Goal: Task Accomplishment & Management: Complete application form

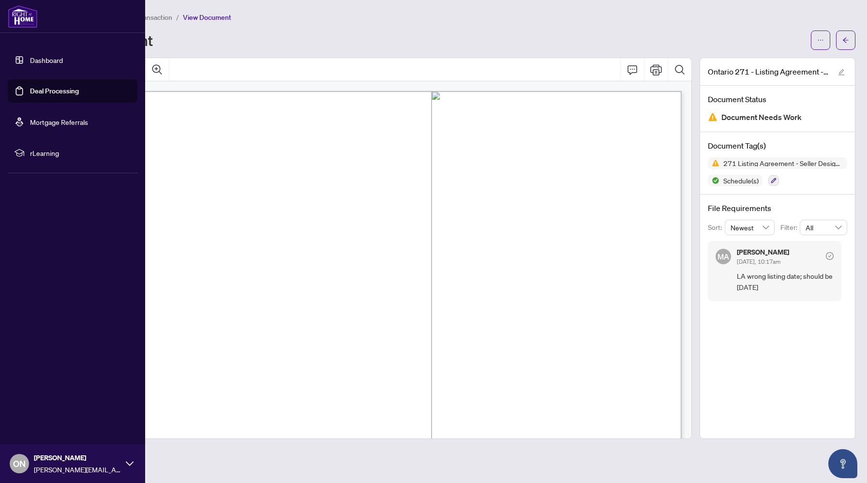
click at [30, 92] on link "Deal Processing" at bounding box center [54, 91] width 49 height 9
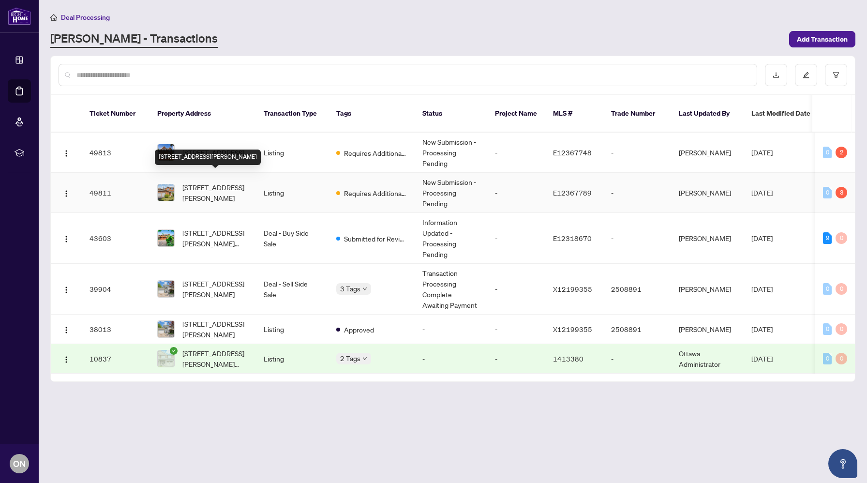
click at [222, 182] on span "[STREET_ADDRESS][PERSON_NAME]" at bounding box center [215, 192] width 66 height 21
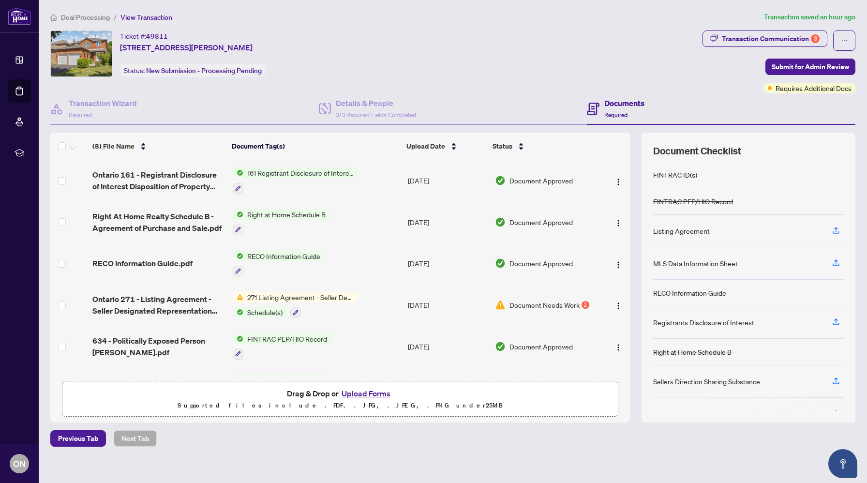
click at [369, 391] on button "Upload Forms" at bounding box center [366, 393] width 55 height 13
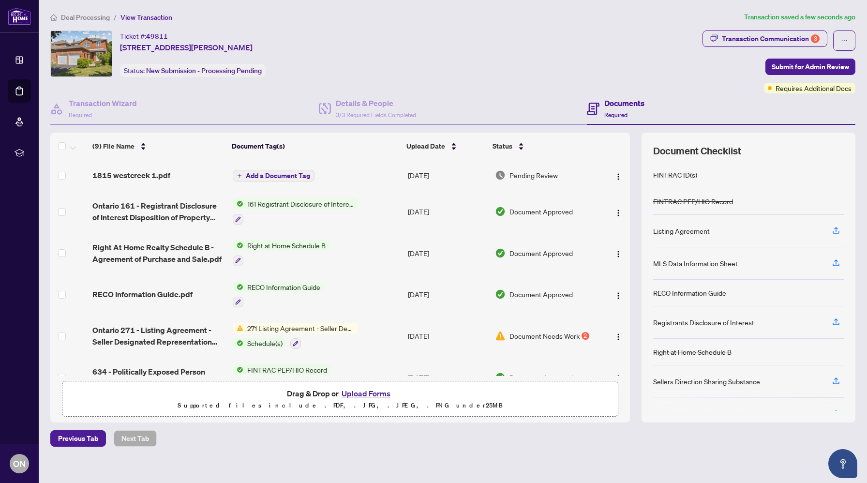
click at [285, 174] on span "Add a Document Tag" at bounding box center [278, 175] width 64 height 7
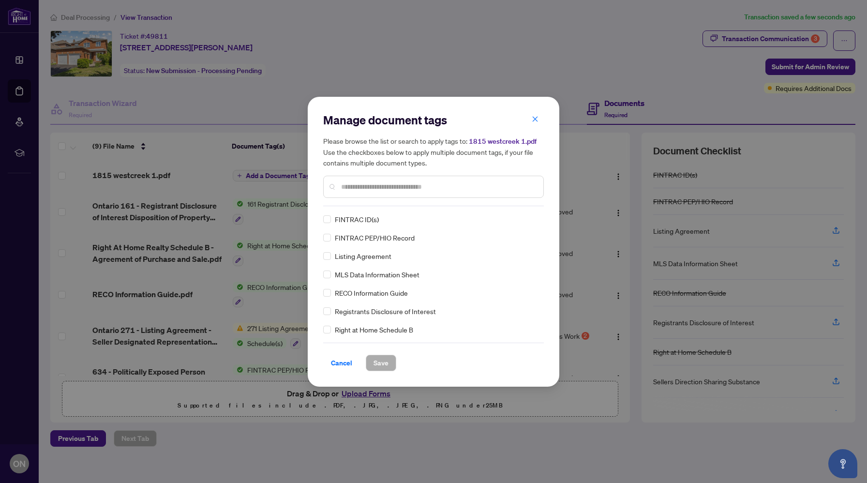
click at [344, 251] on span "Listing Agreement" at bounding box center [363, 256] width 57 height 11
click at [333, 256] on div "Listing Agreement" at bounding box center [430, 256] width 215 height 11
click at [379, 357] on span "Save" at bounding box center [380, 362] width 15 height 15
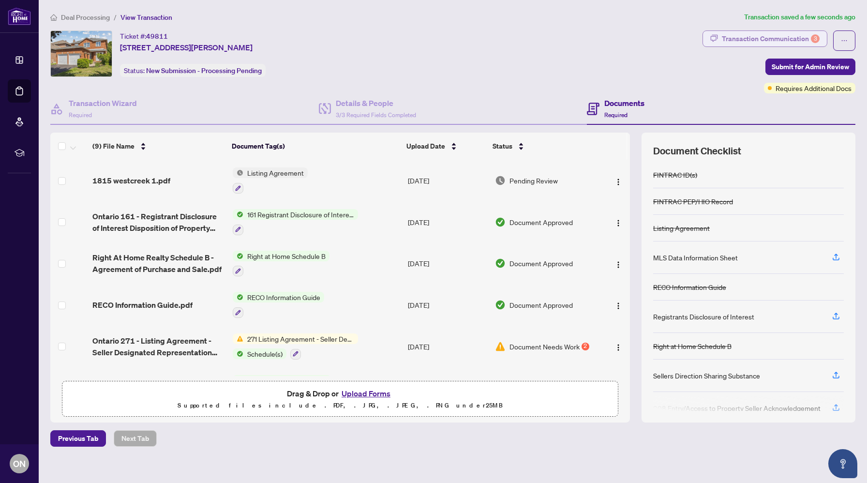
click at [800, 33] on div "Transaction Communication 3" at bounding box center [771, 38] width 98 height 15
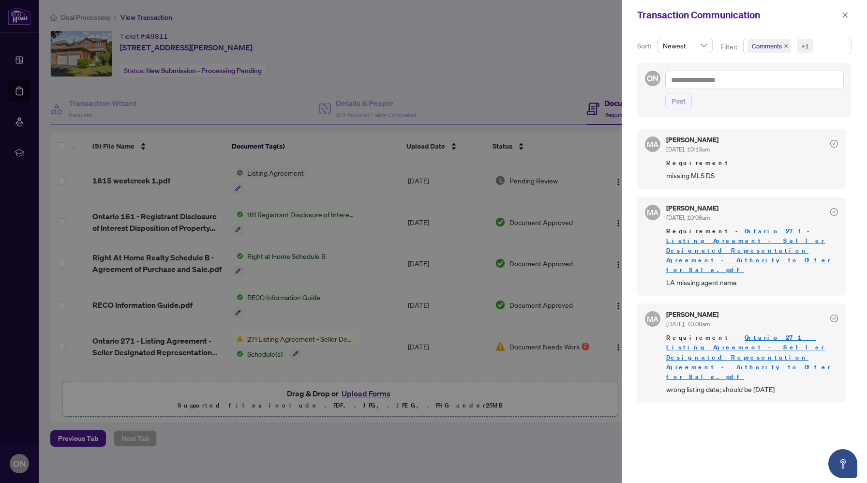
click at [510, 53] on div at bounding box center [433, 241] width 867 height 483
click at [584, 94] on div at bounding box center [433, 241] width 867 height 483
click at [541, 93] on div at bounding box center [433, 241] width 867 height 483
click at [846, 22] on span "button" at bounding box center [845, 14] width 7 height 15
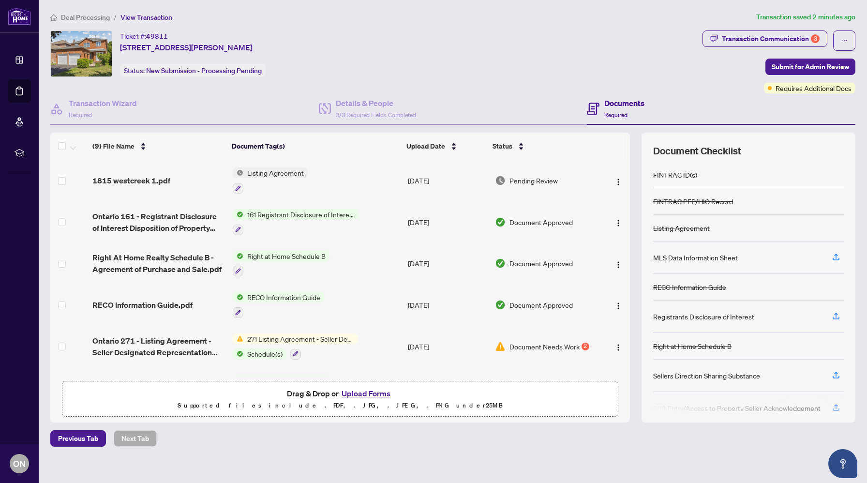
click at [375, 396] on button "Upload Forms" at bounding box center [366, 393] width 55 height 13
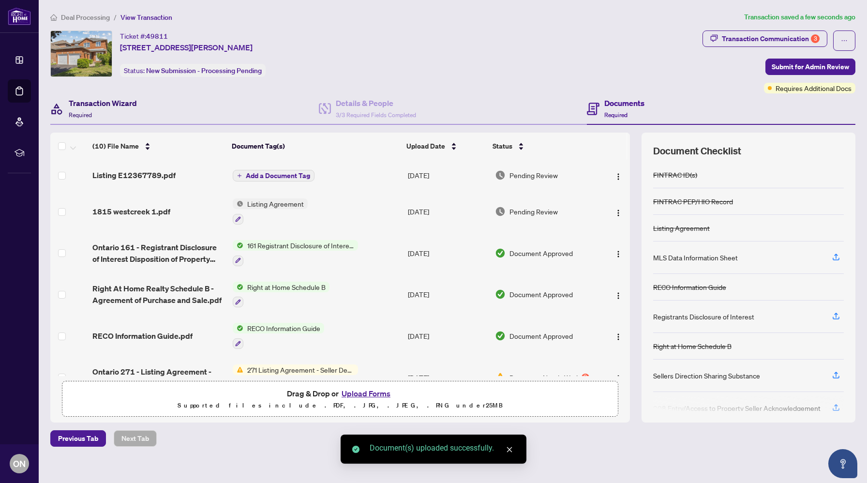
click at [113, 107] on h4 "Transaction Wizard" at bounding box center [103, 103] width 68 height 12
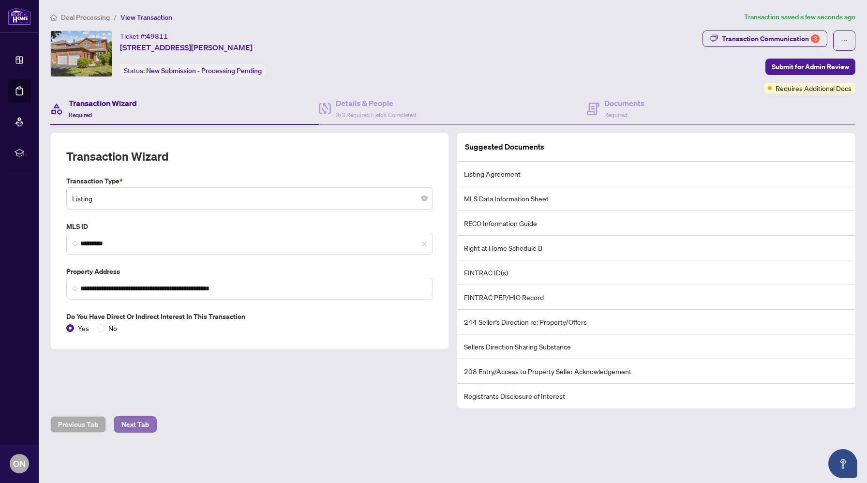
click at [140, 421] on span "Next Tab" at bounding box center [135, 423] width 28 height 15
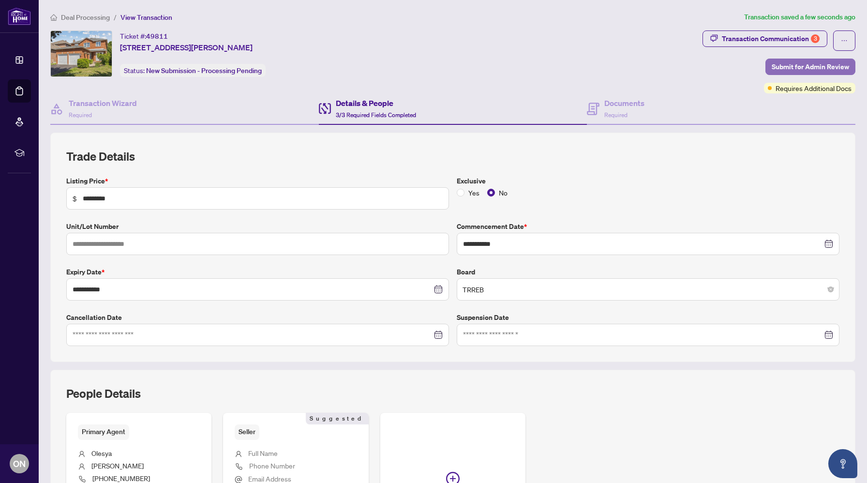
click at [819, 65] on span "Submit for Admin Review" at bounding box center [809, 66] width 77 height 15
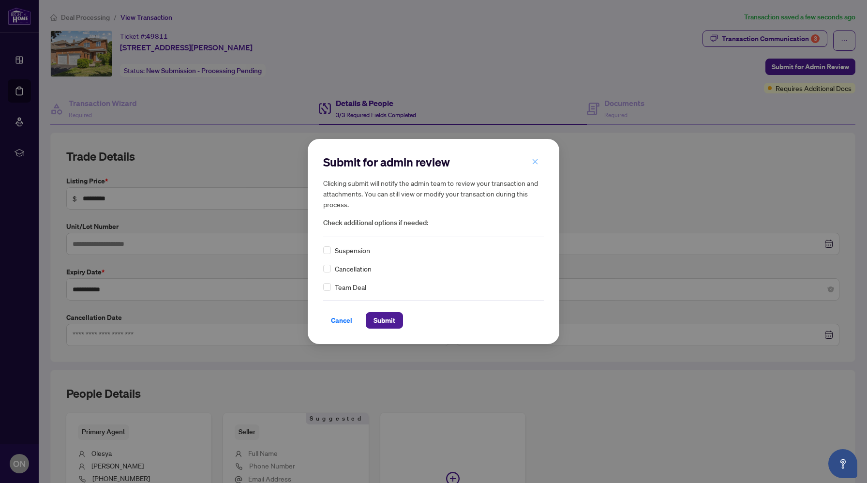
click at [537, 160] on icon "close" at bounding box center [535, 161] width 5 height 5
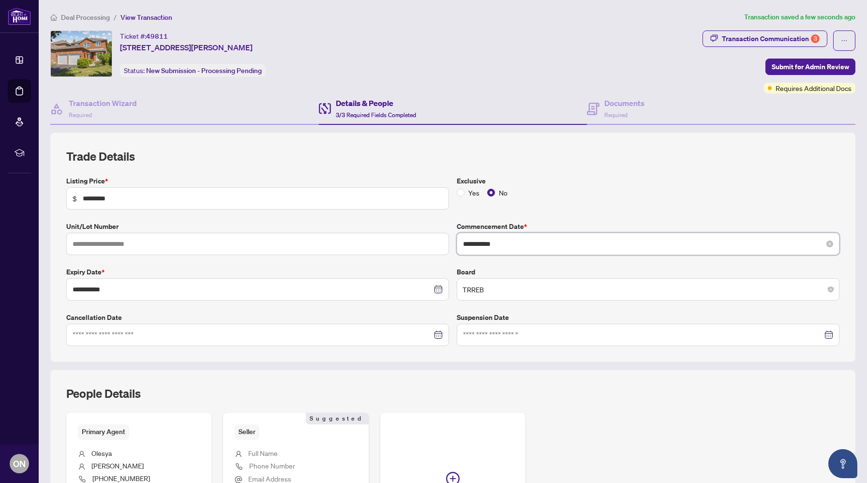
click at [503, 243] on input "**********" at bounding box center [642, 243] width 359 height 11
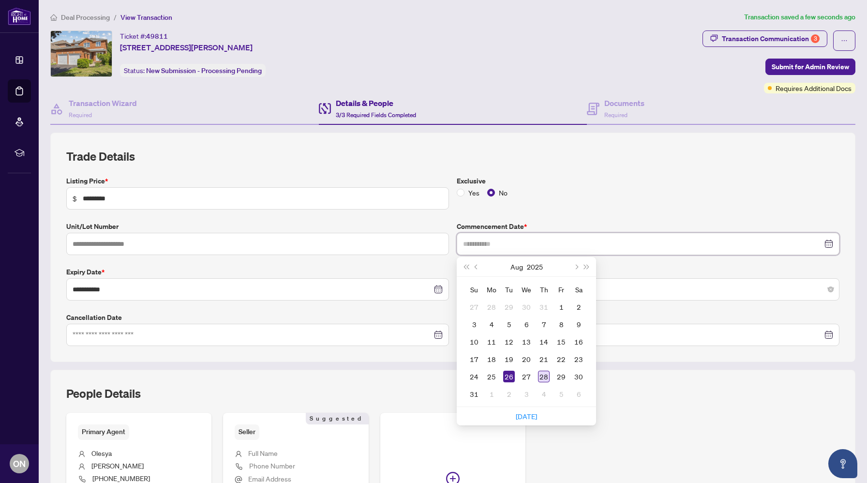
type input "**********"
click at [544, 377] on div "28" at bounding box center [544, 376] width 12 height 12
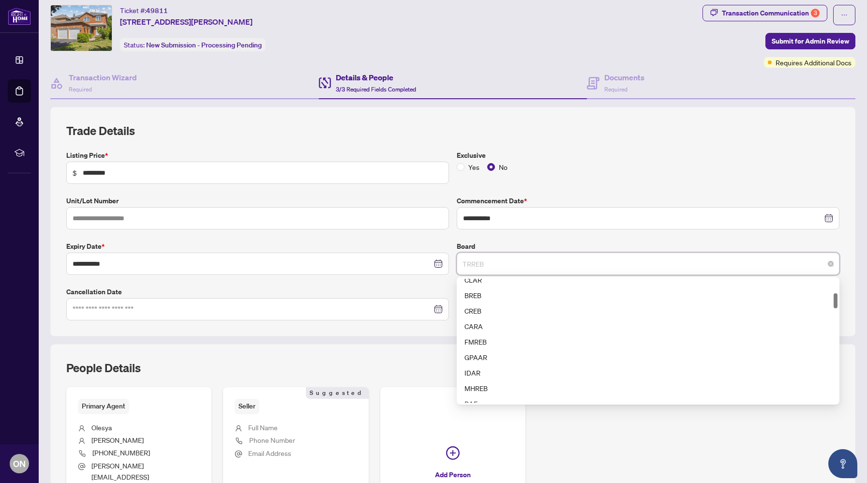
scroll to position [118, 0]
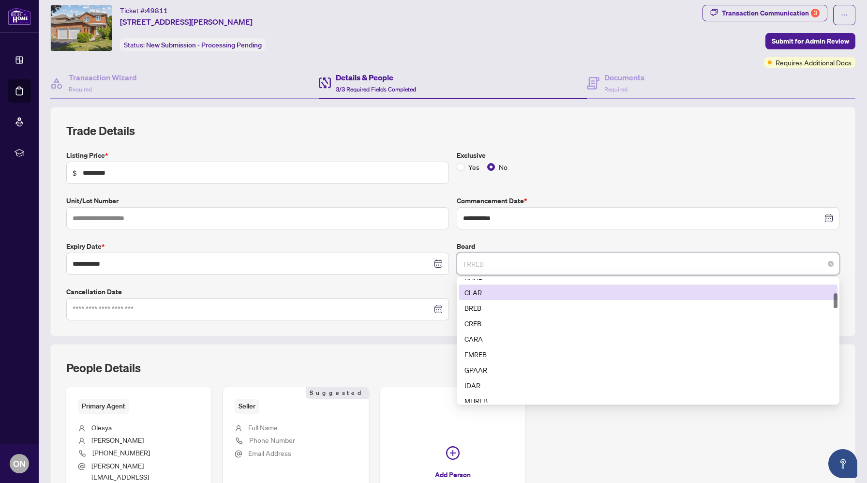
click at [483, 294] on div "CLAR" at bounding box center [647, 292] width 367 height 11
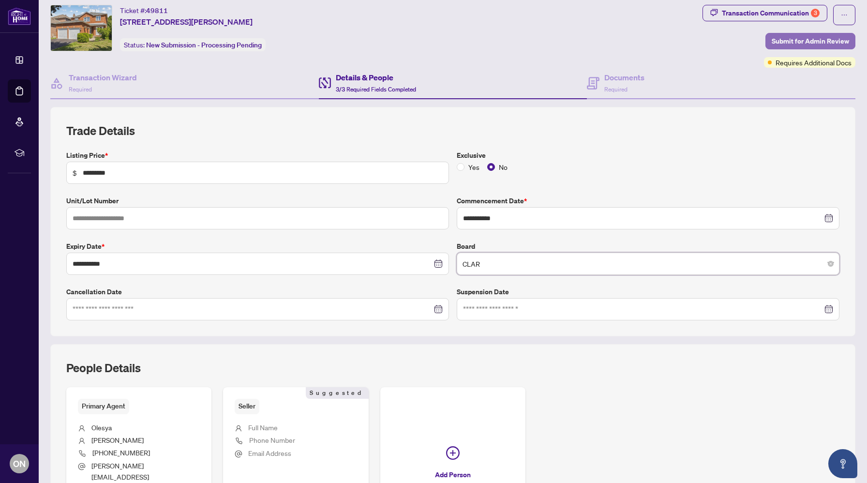
click at [794, 44] on span "Submit for Admin Review" at bounding box center [809, 40] width 77 height 15
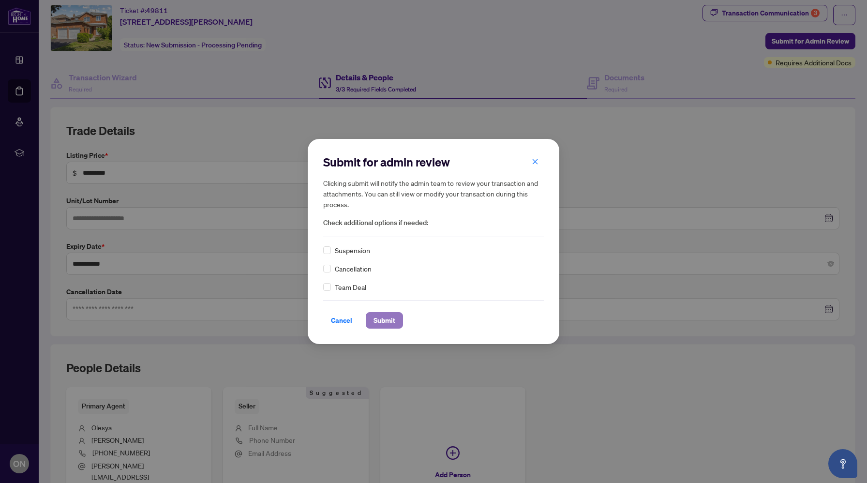
click at [387, 316] on span "Submit" at bounding box center [384, 319] width 22 height 15
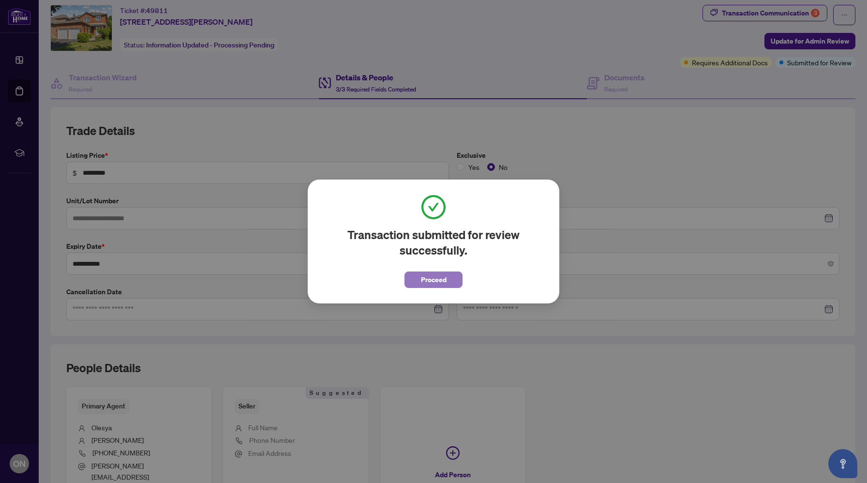
click at [434, 281] on span "Proceed" at bounding box center [434, 279] width 26 height 15
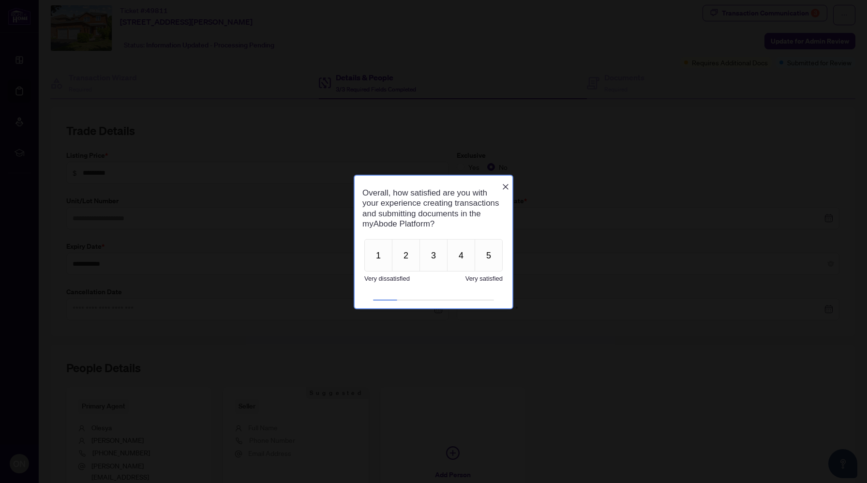
scroll to position [0, 0]
click at [504, 183] on icon "Close button" at bounding box center [506, 186] width 8 height 8
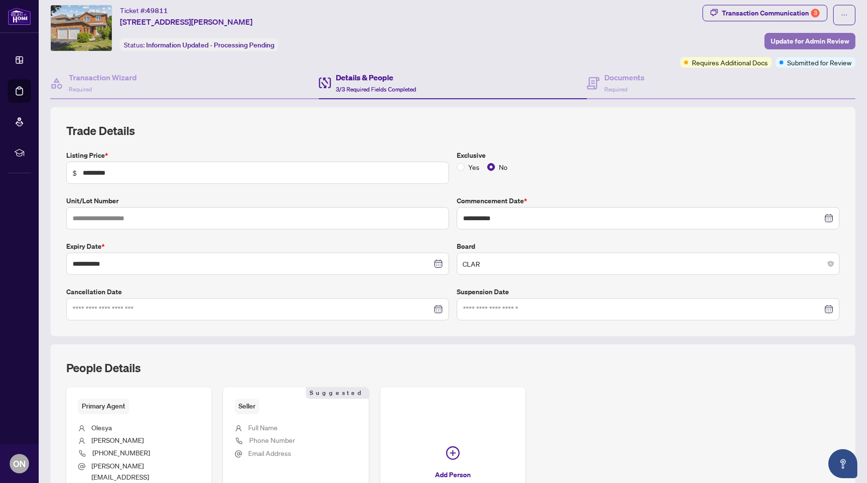
click at [791, 40] on span "Update for Admin Review" at bounding box center [809, 40] width 78 height 15
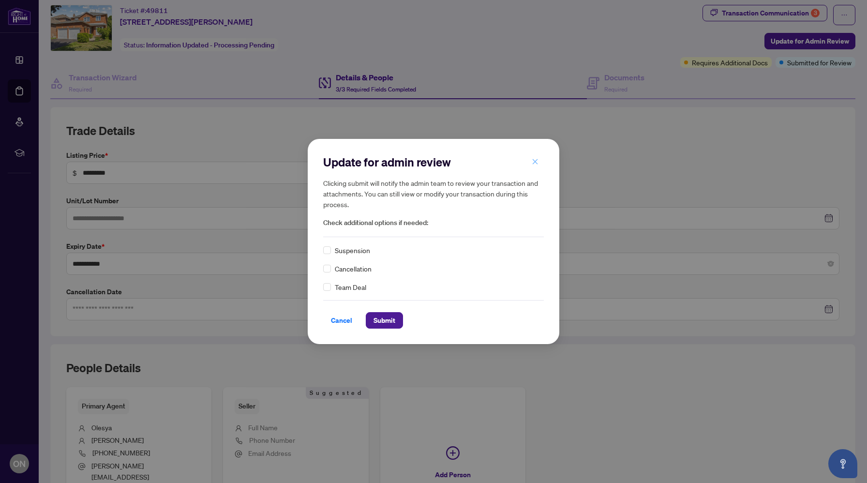
click at [533, 156] on span "button" at bounding box center [535, 161] width 7 height 15
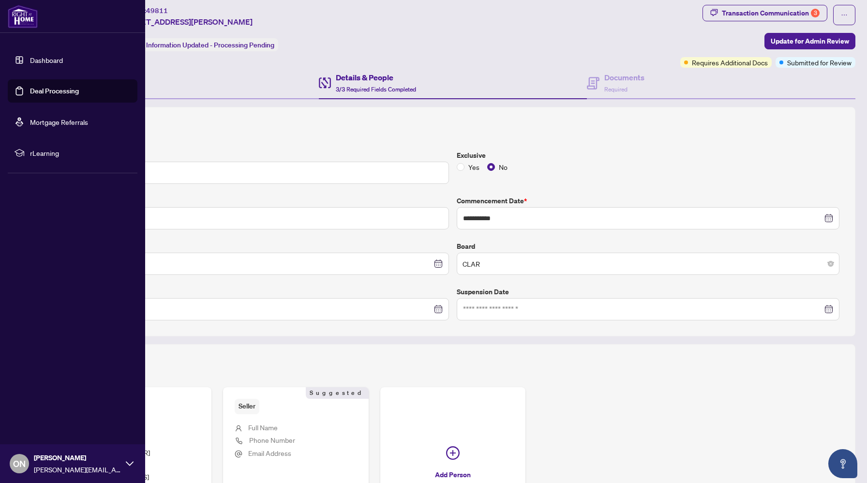
click at [39, 90] on link "Deal Processing" at bounding box center [54, 91] width 49 height 9
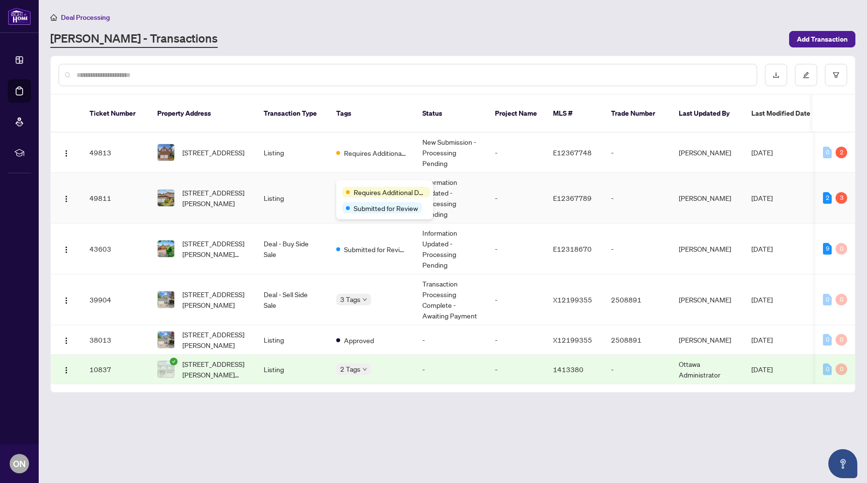
click at [358, 187] on span "Requires Additional Docs" at bounding box center [390, 192] width 73 height 11
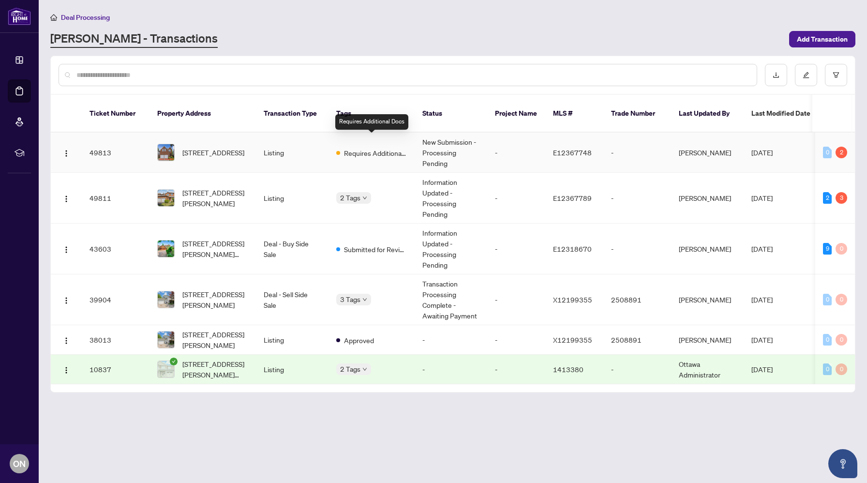
click at [355, 148] on span "Requires Additional Docs" at bounding box center [375, 153] width 63 height 11
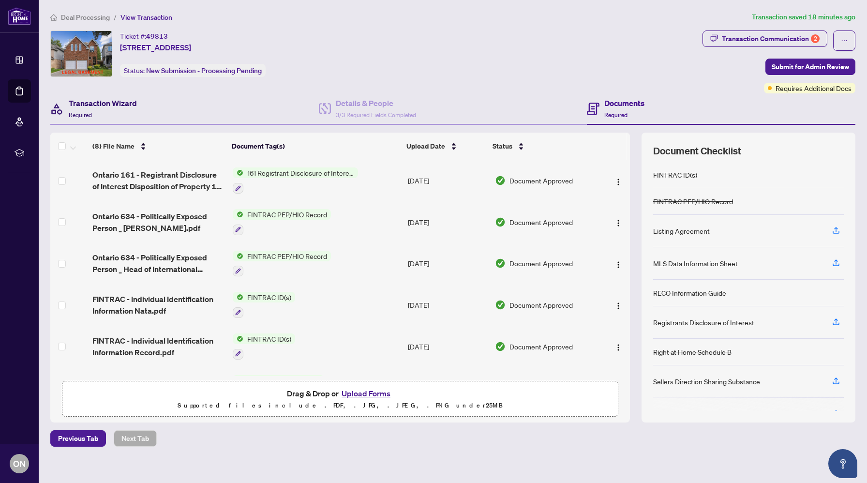
click at [102, 97] on h4 "Transaction Wizard" at bounding box center [103, 103] width 68 height 12
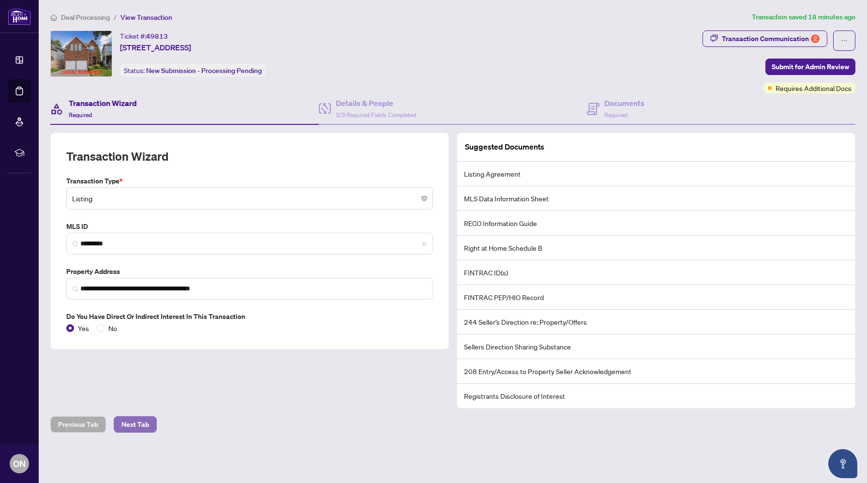
click at [140, 417] on span "Next Tab" at bounding box center [135, 423] width 28 height 15
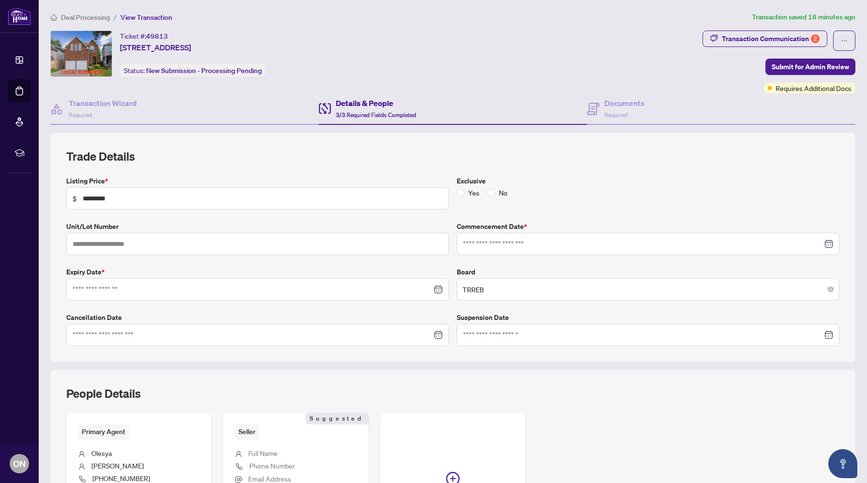
type input "**********"
click at [544, 290] on span "TRREB" at bounding box center [647, 289] width 371 height 18
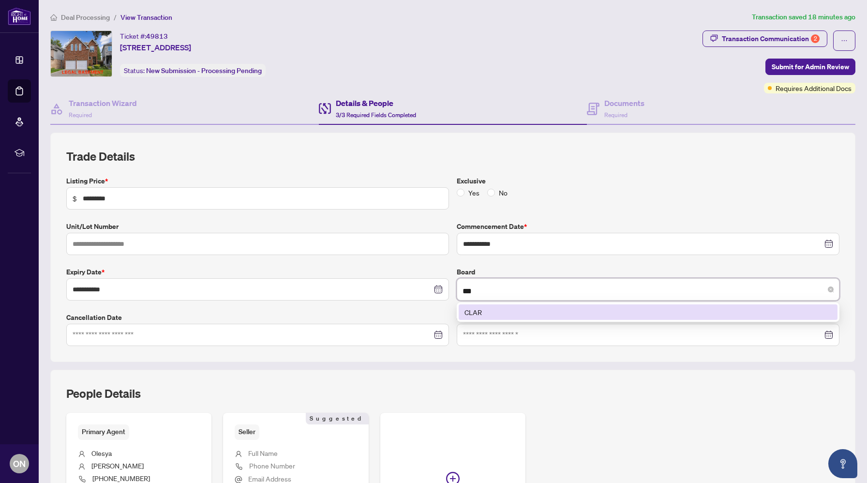
type input "****"
click at [535, 307] on div "CLAR" at bounding box center [647, 312] width 367 height 11
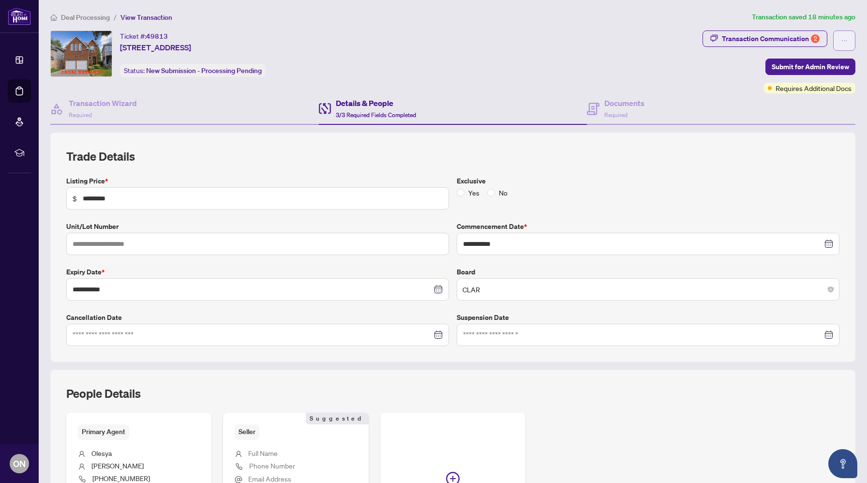
click at [845, 43] on icon "ellipsis" at bounding box center [844, 40] width 7 height 7
click at [618, 101] on h4 "Documents" at bounding box center [624, 103] width 40 height 12
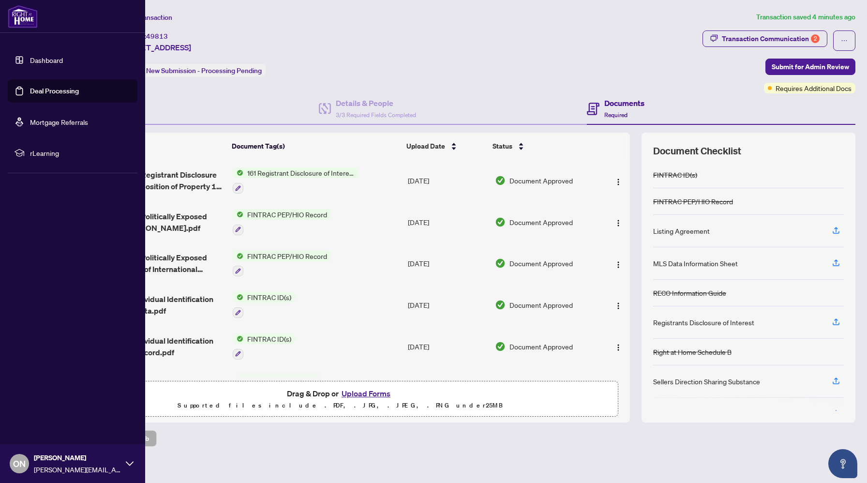
click at [39, 88] on link "Deal Processing" at bounding box center [54, 91] width 49 height 9
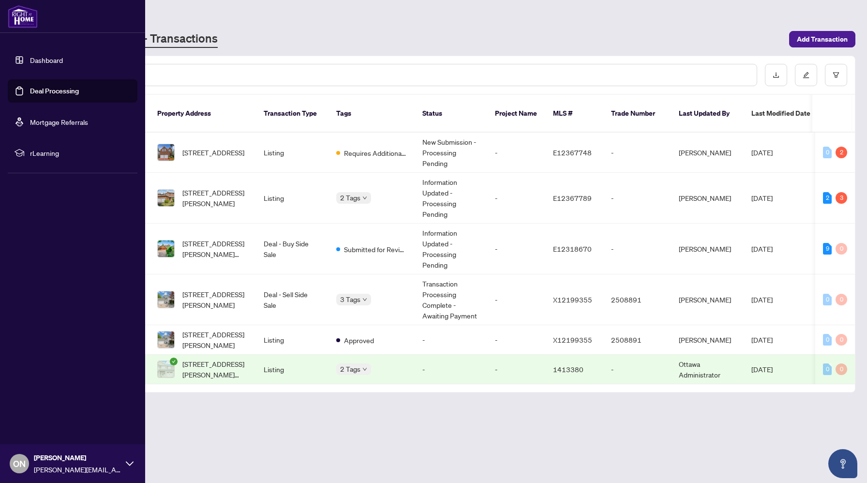
click at [34, 56] on link "Dashboard" at bounding box center [46, 60] width 33 height 9
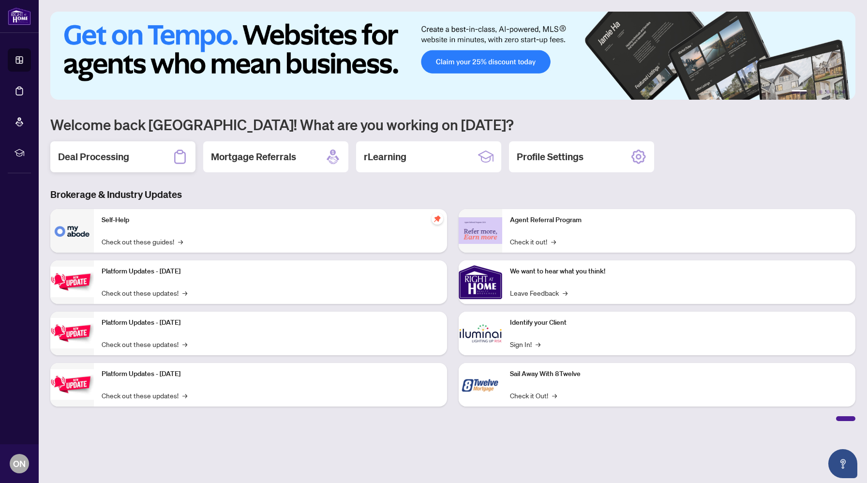
click at [94, 149] on div "Deal Processing" at bounding box center [122, 156] width 145 height 31
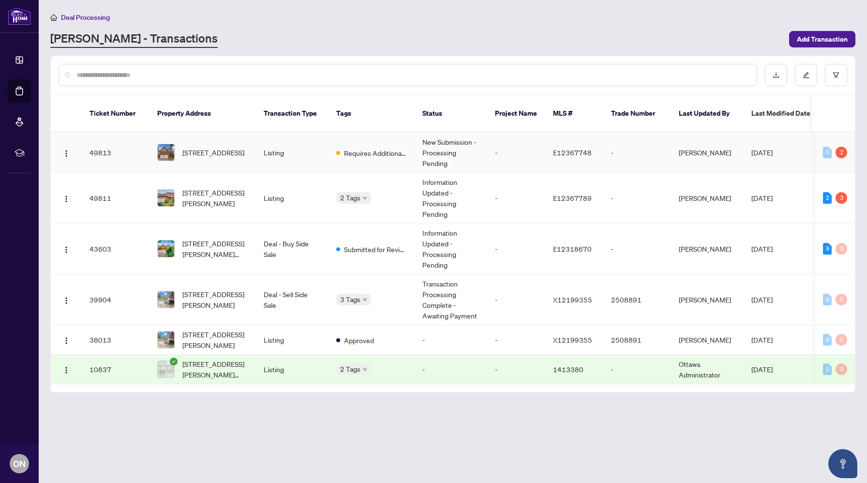
click at [388, 152] on td "Requires Additional Docs" at bounding box center [371, 153] width 86 height 40
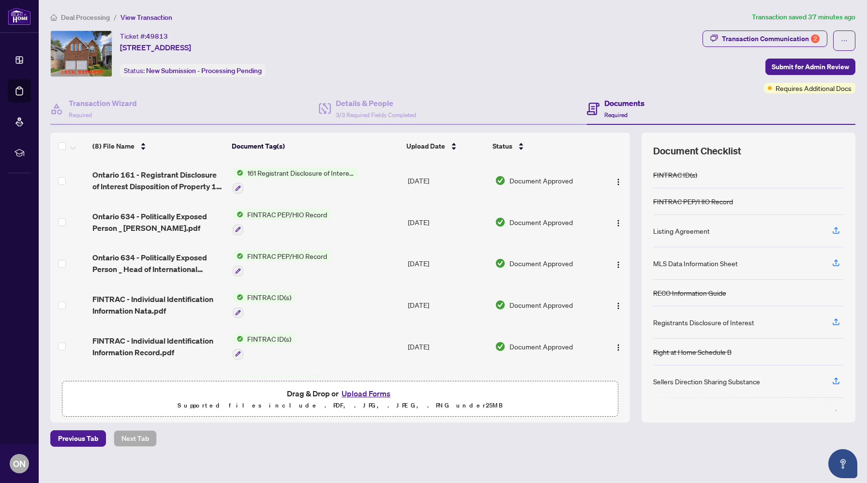
click at [358, 390] on button "Upload Forms" at bounding box center [366, 393] width 55 height 13
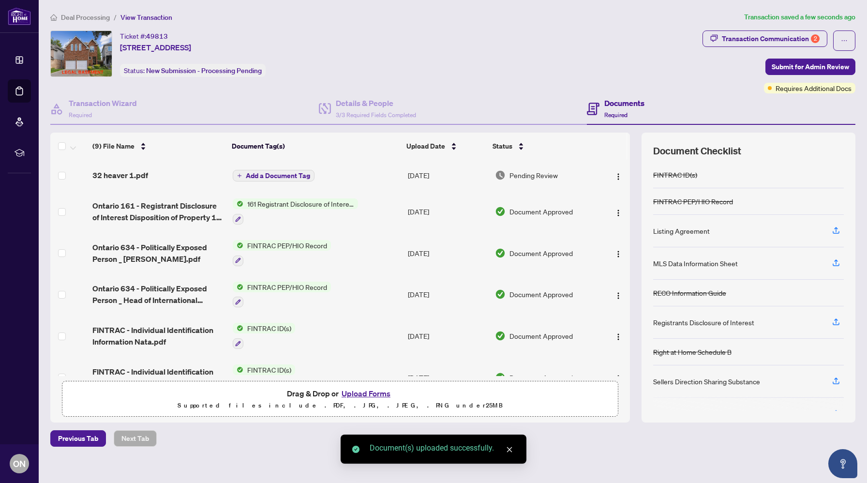
click at [288, 172] on span "Add a Document Tag" at bounding box center [278, 175] width 64 height 7
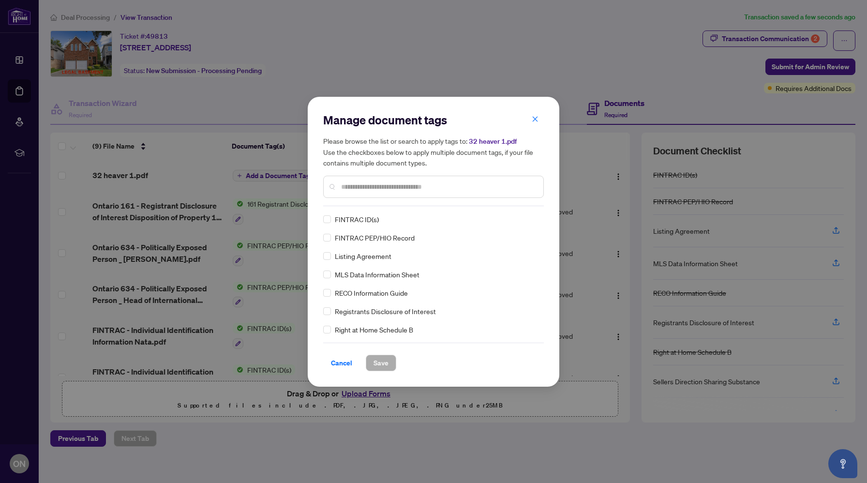
click at [345, 256] on span "Listing Agreement" at bounding box center [363, 256] width 57 height 11
click at [390, 364] on button "Save" at bounding box center [381, 363] width 30 height 16
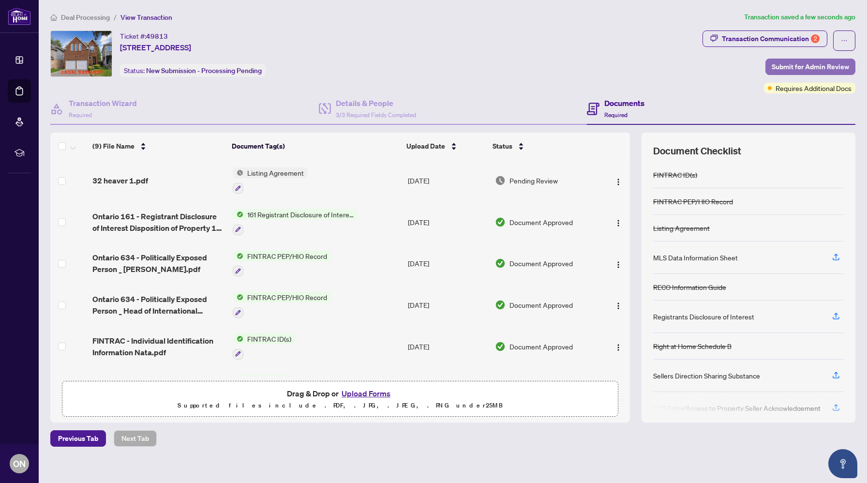
click at [812, 62] on span "Submit for Admin Review" at bounding box center [809, 66] width 77 height 15
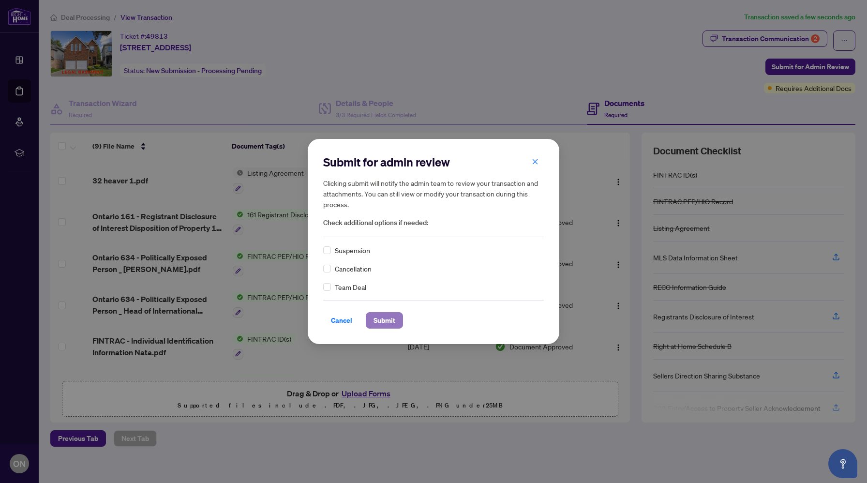
click at [383, 320] on span "Submit" at bounding box center [384, 319] width 22 height 15
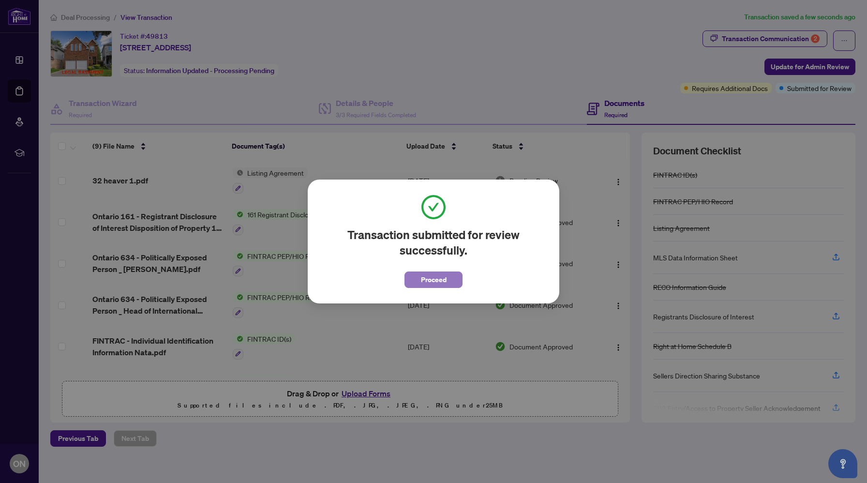
click at [447, 279] on button "Proceed" at bounding box center [433, 279] width 58 height 16
